Goal: Check status: Check status

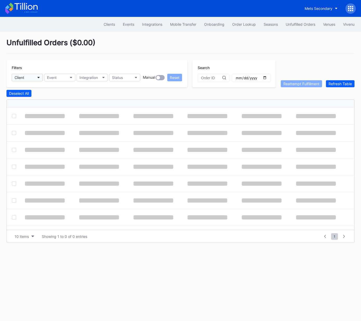
click at [28, 78] on button "Client" at bounding box center [27, 78] width 31 height 8
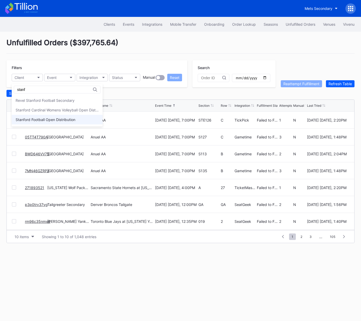
type input "stanf"
click at [78, 118] on div "Stanford Football Open Distribution" at bounding box center [57, 120] width 91 height 10
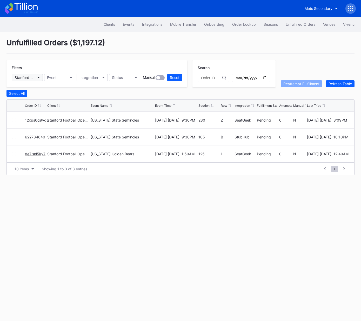
click at [31, 75] on div "Stanford Football Open Distribution" at bounding box center [25, 77] width 20 height 4
click at [246, 24] on div "Order Lookup" at bounding box center [244, 24] width 24 height 4
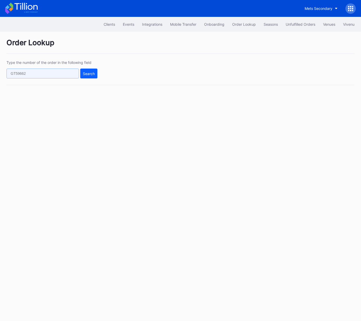
drag, startPoint x: 60, startPoint y: 73, endPoint x: 70, endPoint y: 74, distance: 9.6
click at [60, 73] on input "text" at bounding box center [42, 74] width 72 height 10
paste input "8e7lsn6v60l"
type input "8e7lsn6v60l"
click at [86, 73] on div "Search" at bounding box center [89, 73] width 12 height 4
